Goal: Information Seeking & Learning: Find specific page/section

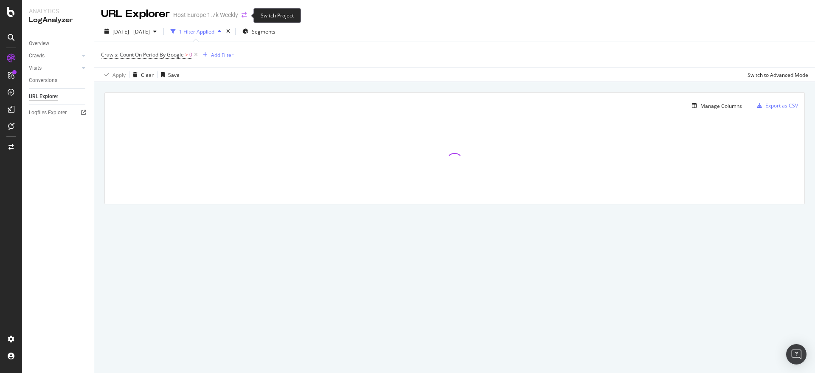
click at [247, 16] on icon "arrow-right-arrow-left" at bounding box center [243, 15] width 5 height 6
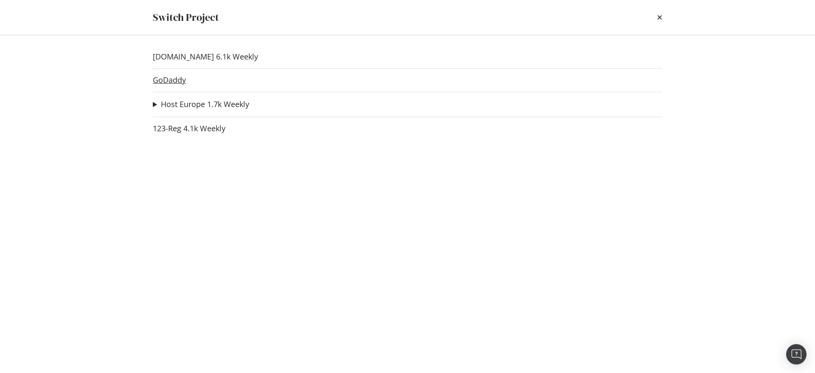
click at [170, 84] on link "GoDaddy" at bounding box center [169, 80] width 33 height 9
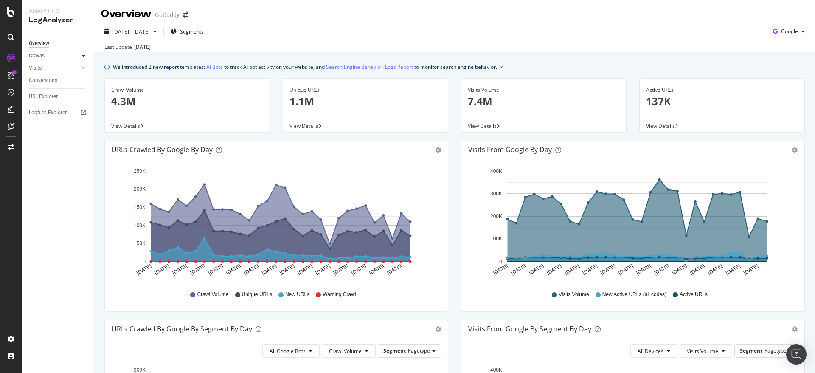
click at [83, 59] on div at bounding box center [83, 55] width 8 height 8
click at [46, 154] on div "URL Explorer" at bounding box center [43, 154] width 29 height 9
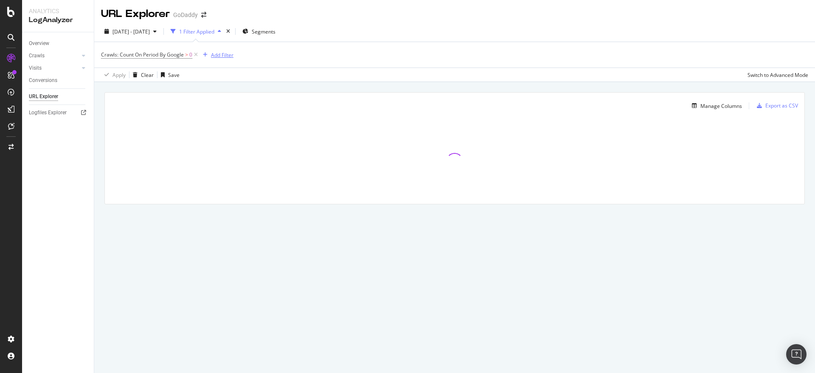
click at [225, 55] on div "Add Filter" at bounding box center [222, 54] width 22 height 7
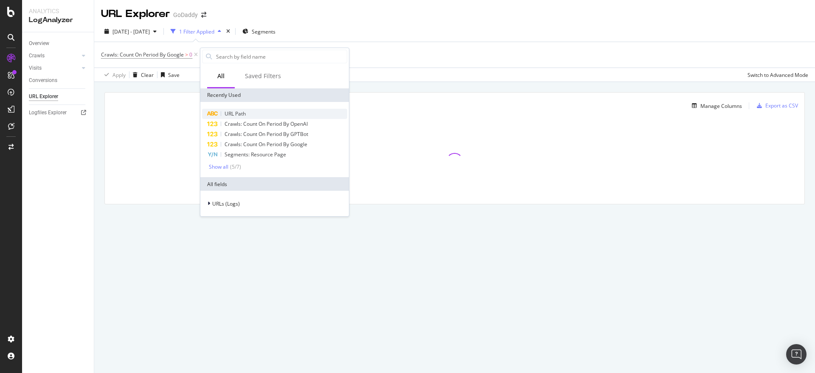
click at [241, 115] on span "URL Path" at bounding box center [234, 113] width 21 height 7
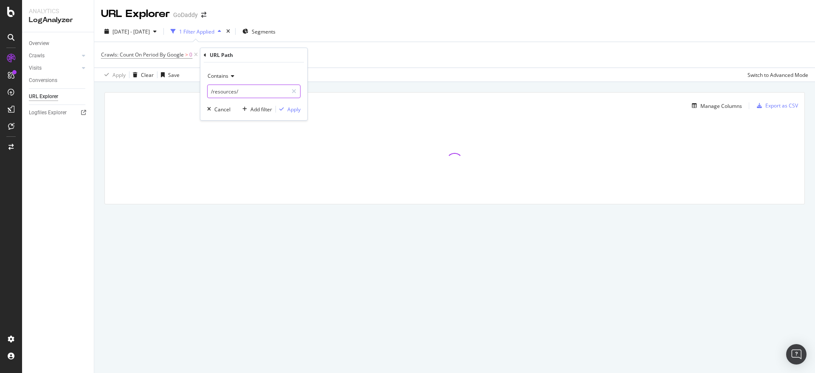
paste input "[URL][DOMAIN_NAME]"
type input "[URL][DOMAIN_NAME]"
click at [293, 108] on div "Apply" at bounding box center [293, 109] width 13 height 7
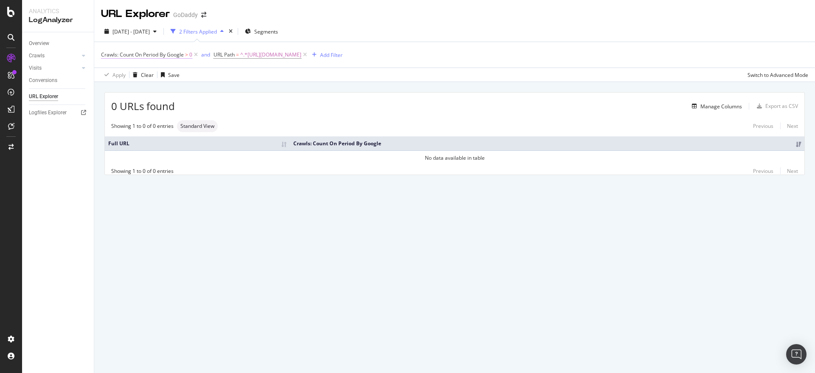
click at [172, 54] on span "Crawls: Count On Period By Google" at bounding box center [142, 54] width 83 height 7
click at [127, 72] on span "By Google" at bounding box center [121, 74] width 24 height 7
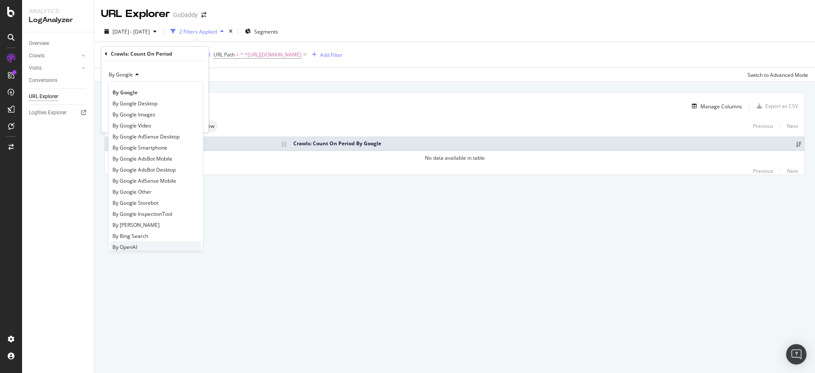
click at [146, 247] on div "By OpenAI" at bounding box center [155, 246] width 91 height 11
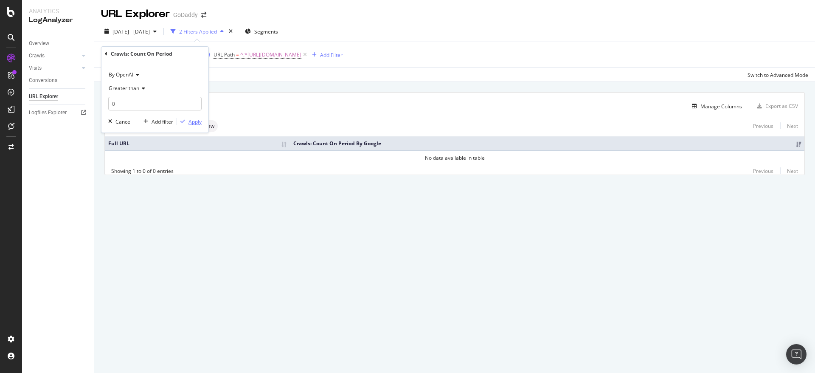
click at [194, 123] on div "Apply" at bounding box center [194, 121] width 13 height 7
click at [291, 49] on span "^.*[URL][DOMAIN_NAME]" at bounding box center [271, 55] width 61 height 12
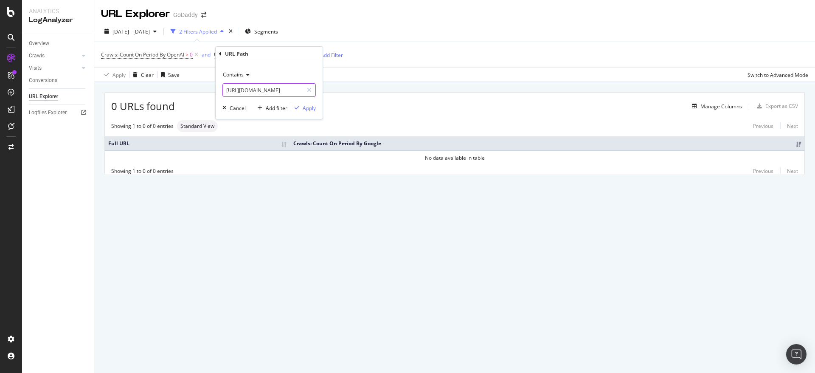
click at [254, 92] on input "[URL][DOMAIN_NAME]" at bounding box center [263, 90] width 80 height 14
drag, startPoint x: 289, startPoint y: 87, endPoint x: 224, endPoint y: 91, distance: 65.0
click at [224, 91] on input "[URL][DOMAIN_NAME]" at bounding box center [263, 90] width 80 height 14
type input "/llms.txt"
click at [314, 106] on div "Apply" at bounding box center [309, 107] width 13 height 7
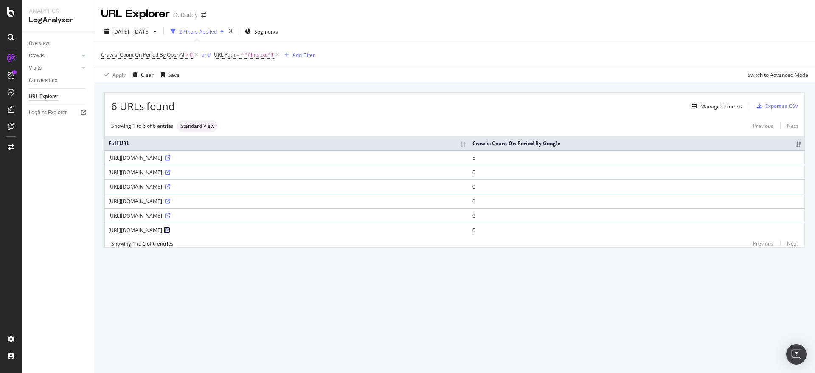
click at [170, 232] on icon at bounding box center [167, 229] width 5 height 5
click at [170, 216] on icon at bounding box center [167, 215] width 5 height 5
click at [164, 56] on span "Crawls: Count On Period By OpenAI" at bounding box center [142, 54] width 83 height 7
click at [124, 73] on span "By OpenAI" at bounding box center [121, 74] width 25 height 7
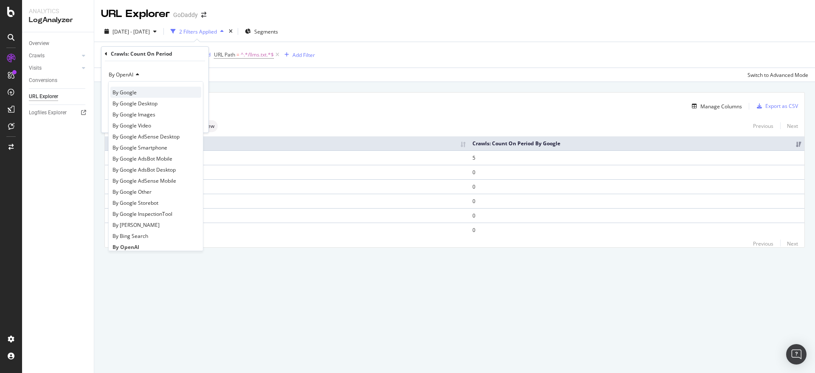
click at [126, 92] on span "By Google" at bounding box center [124, 92] width 24 height 7
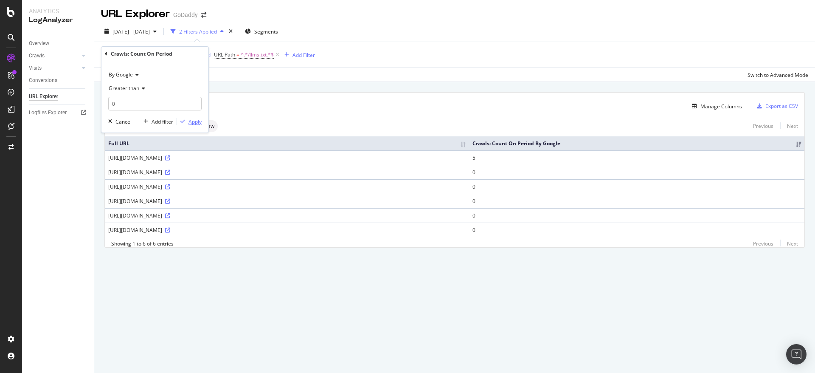
click at [196, 123] on div "Apply" at bounding box center [194, 121] width 13 height 7
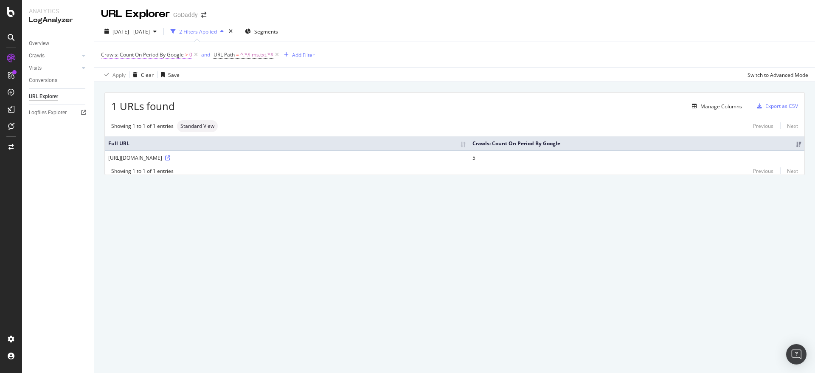
click at [140, 55] on span "Crawls: Count On Period By Google" at bounding box center [142, 54] width 83 height 7
click at [135, 74] on icon at bounding box center [136, 74] width 6 height 5
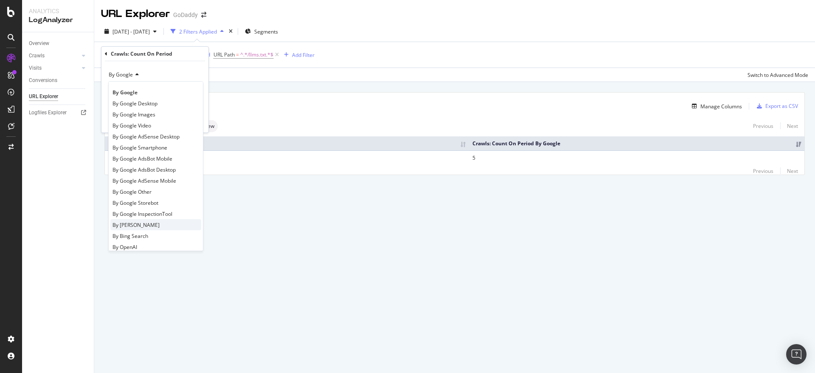
click at [157, 224] on div "By [PERSON_NAME]" at bounding box center [155, 224] width 91 height 11
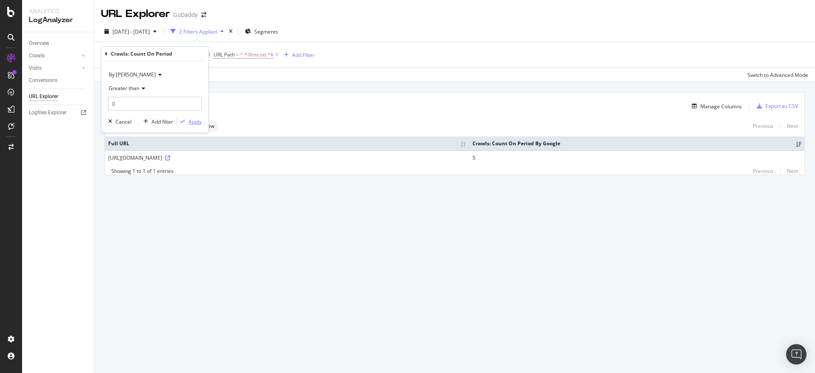
click at [194, 118] on div "Apply" at bounding box center [194, 121] width 13 height 7
click at [722, 108] on div "Manage Columns" at bounding box center [721, 106] width 42 height 7
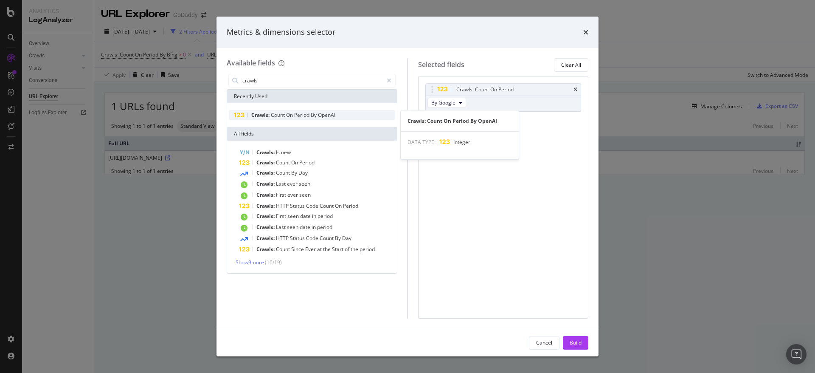
type input "crawls"
click at [339, 110] on div "Crawls: Count On Period By OpenAI" at bounding box center [312, 115] width 166 height 10
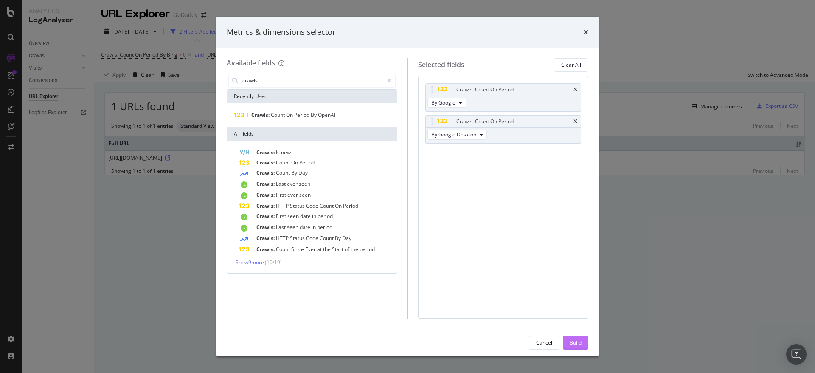
click at [573, 343] on div "Build" at bounding box center [576, 342] width 12 height 7
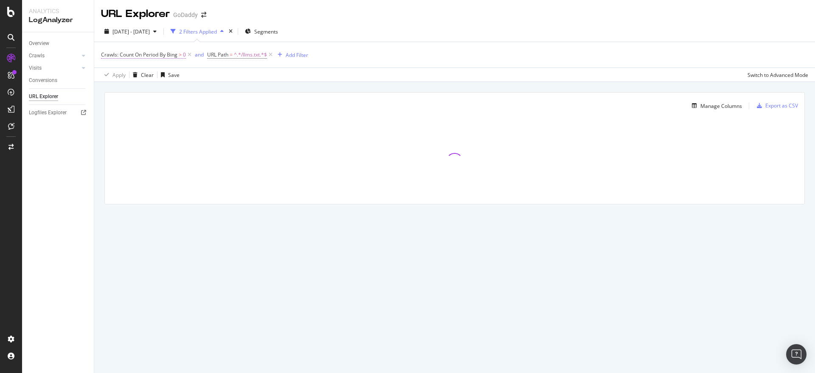
click at [137, 56] on span "Crawls: Count On Period By Bing" at bounding box center [139, 54] width 76 height 7
click at [121, 76] on span "By [PERSON_NAME]" at bounding box center [132, 74] width 47 height 7
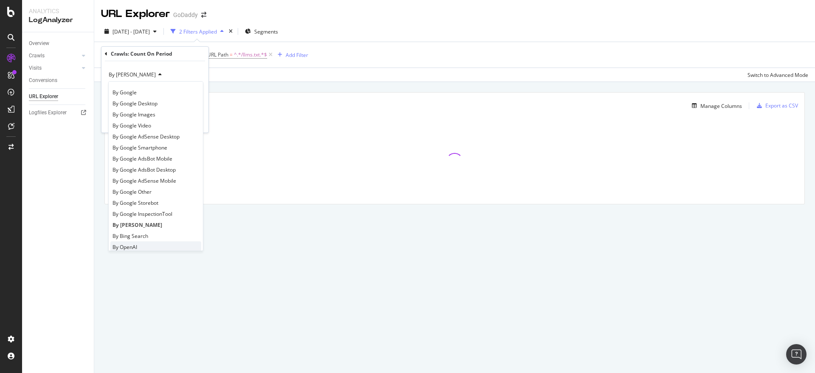
click at [137, 248] on span "By OpenAI" at bounding box center [124, 246] width 25 height 7
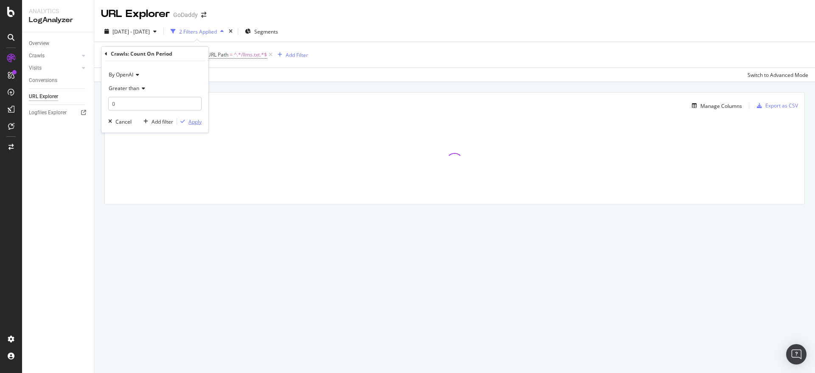
click at [199, 118] on div "Apply" at bounding box center [194, 121] width 13 height 7
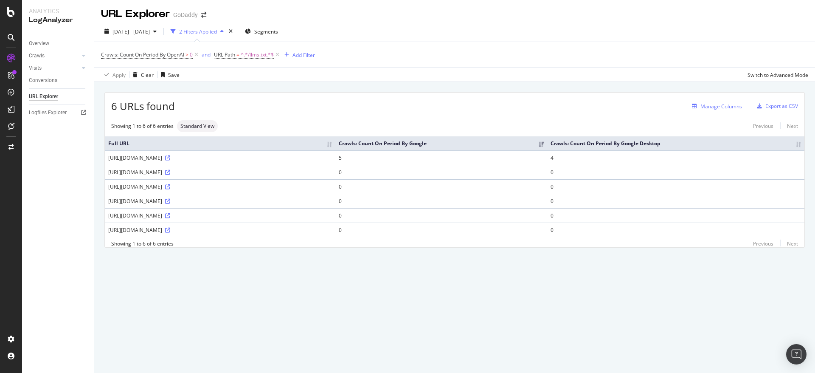
click at [729, 104] on div "Manage Columns" at bounding box center [721, 106] width 42 height 7
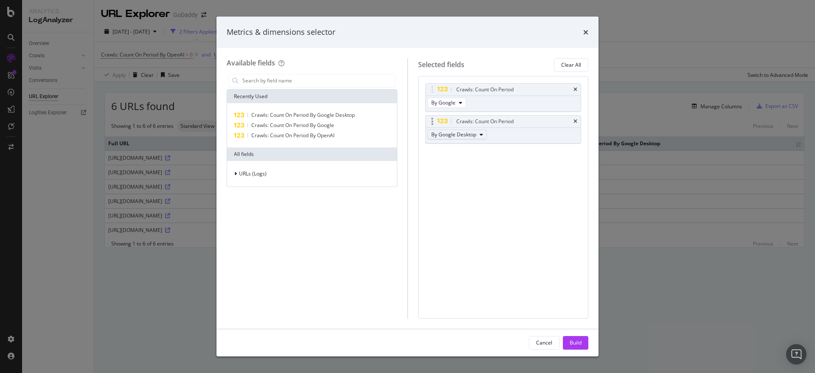
click at [443, 137] on span "By Google Desktop" at bounding box center [453, 134] width 45 height 7
click at [466, 180] on span "By OpenAI" at bounding box center [468, 179] width 67 height 8
click at [581, 337] on div "Build" at bounding box center [576, 342] width 12 height 13
